Goal: Task Accomplishment & Management: Use online tool/utility

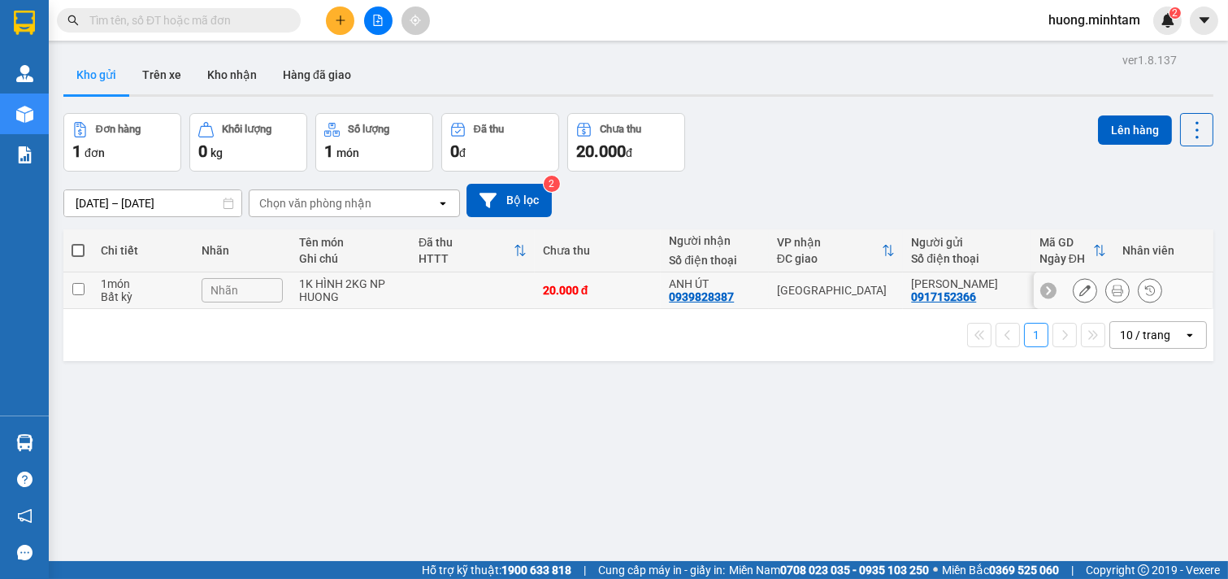
click at [82, 288] on input "checkbox" at bounding box center [78, 289] width 12 height 12
checkbox input "true"
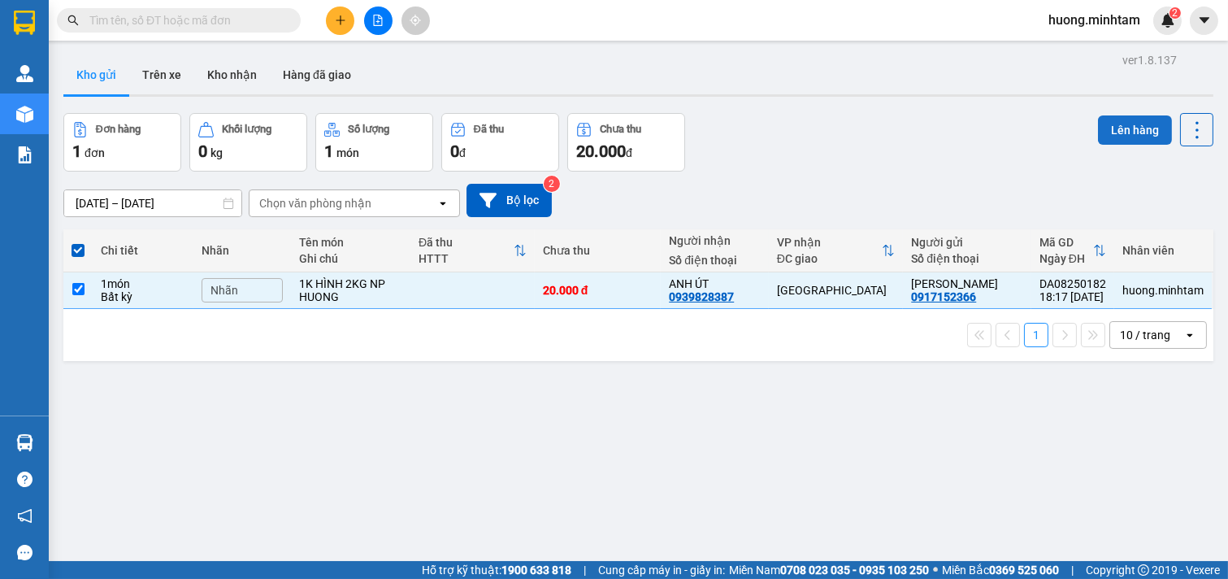
click at [1128, 126] on button "Lên hàng" at bounding box center [1135, 129] width 74 height 29
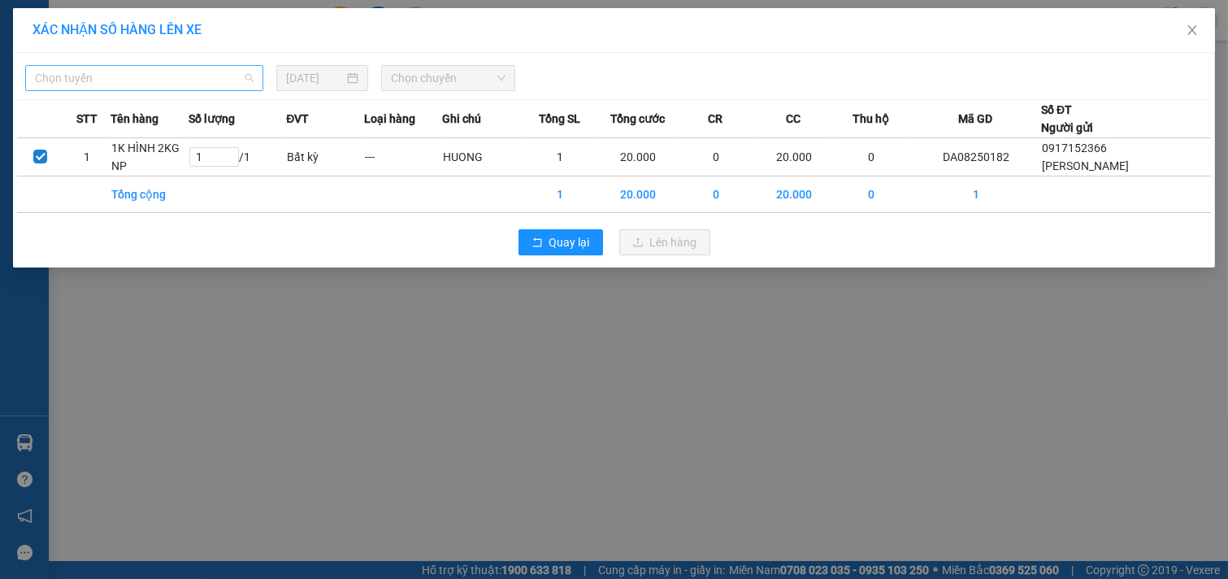
click at [237, 68] on span "Chọn tuyến" at bounding box center [144, 78] width 219 height 24
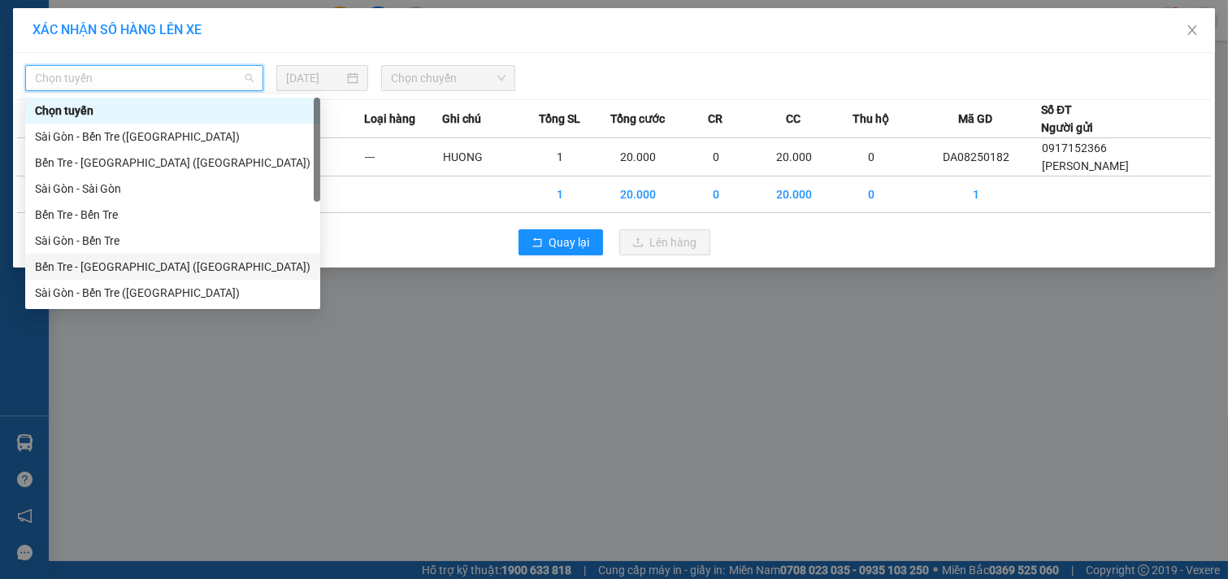
click at [128, 272] on div "Bến Tre - [GEOGRAPHIC_DATA] ([GEOGRAPHIC_DATA])" at bounding box center [173, 267] width 276 height 18
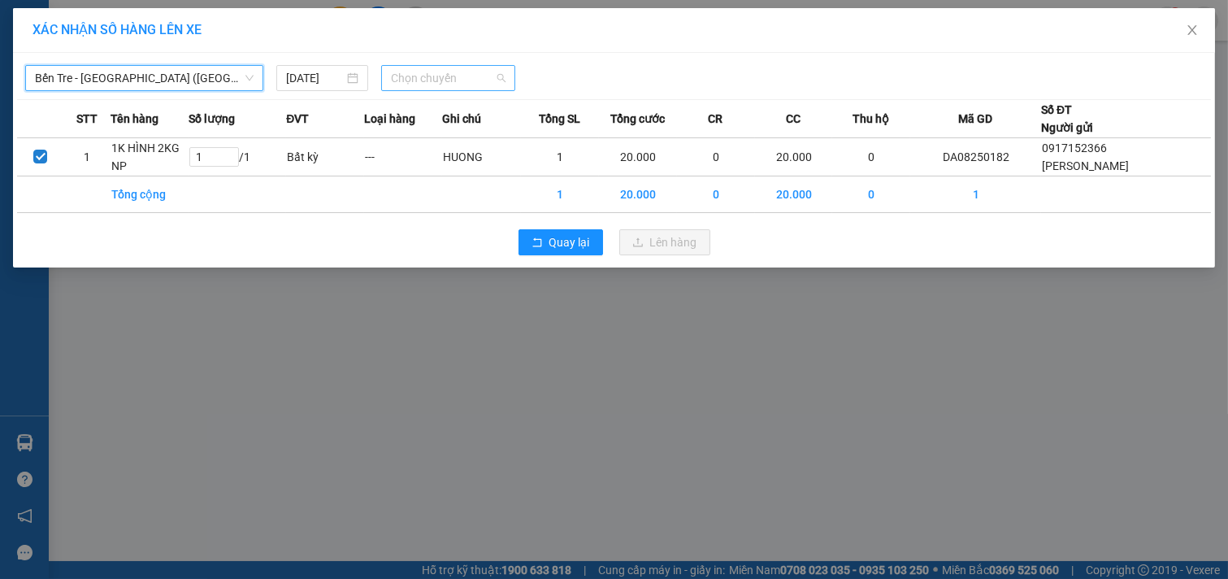
click at [447, 77] on span "Chọn chuyến" at bounding box center [448, 78] width 115 height 24
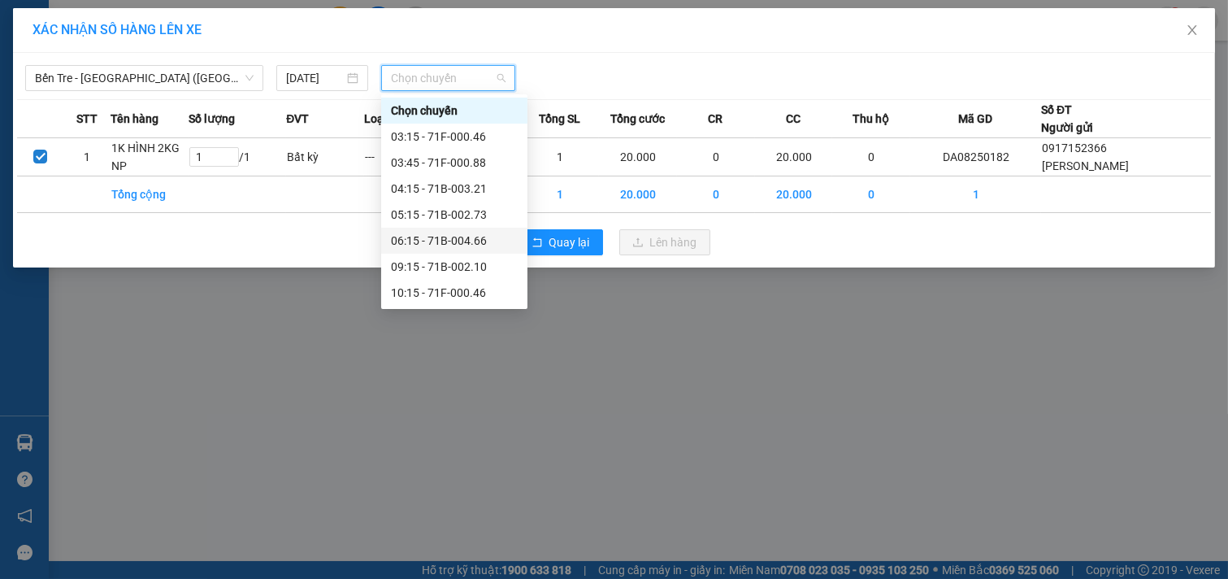
click at [448, 234] on div "06:15 - 71B-004.66" at bounding box center [454, 241] width 127 height 18
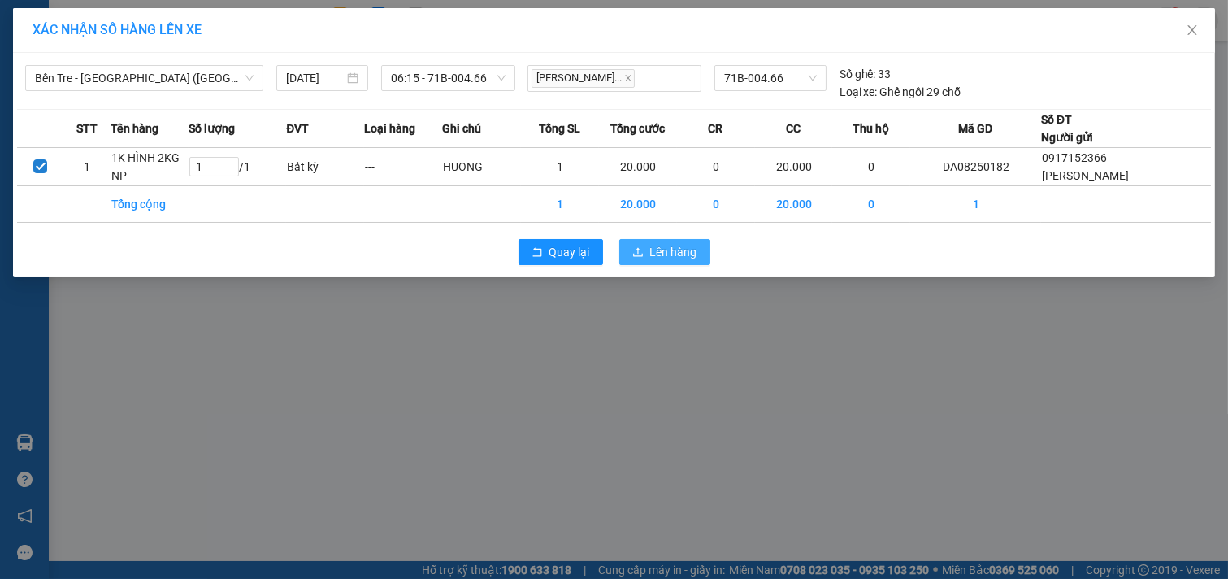
click at [678, 255] on span "Lên hàng" at bounding box center [673, 252] width 47 height 18
